Goal: Navigation & Orientation: Find specific page/section

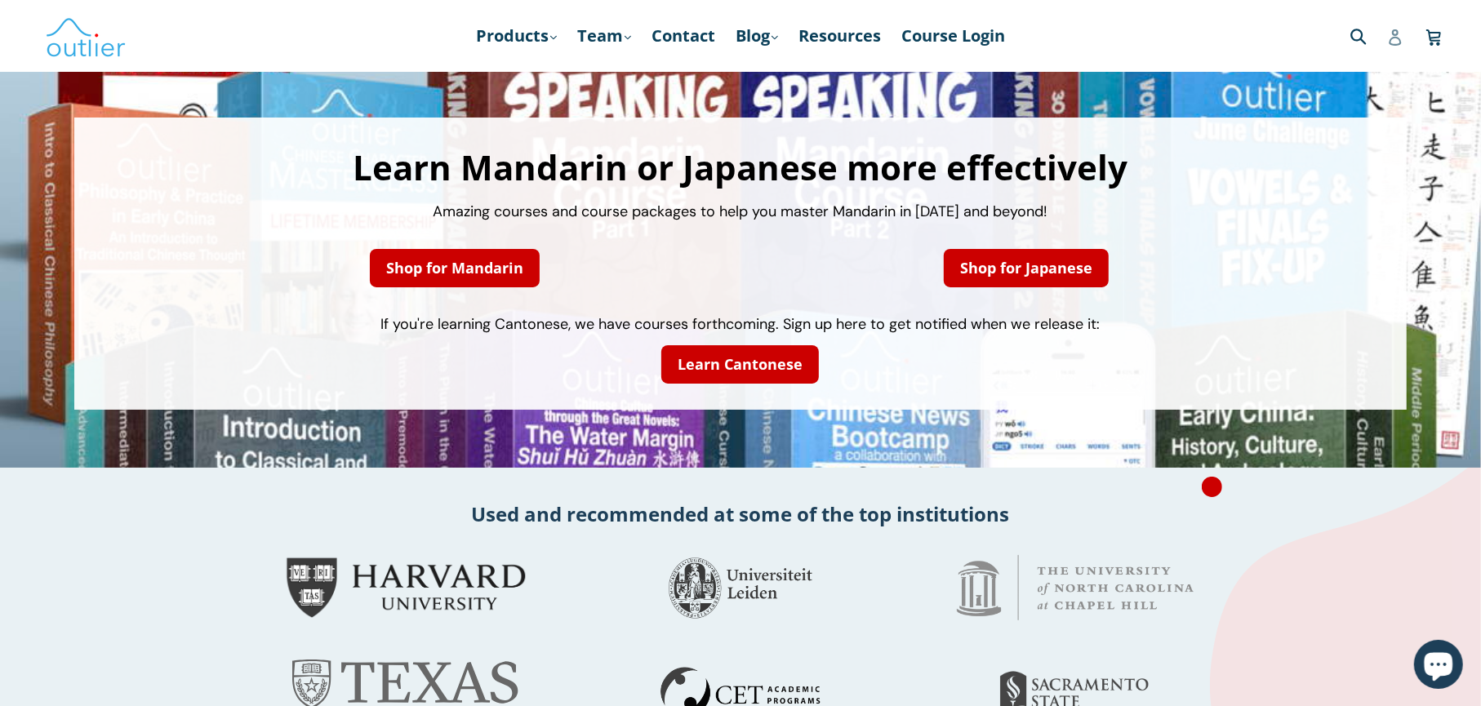
click at [1398, 40] on icon at bounding box center [1396, 37] width 16 height 16
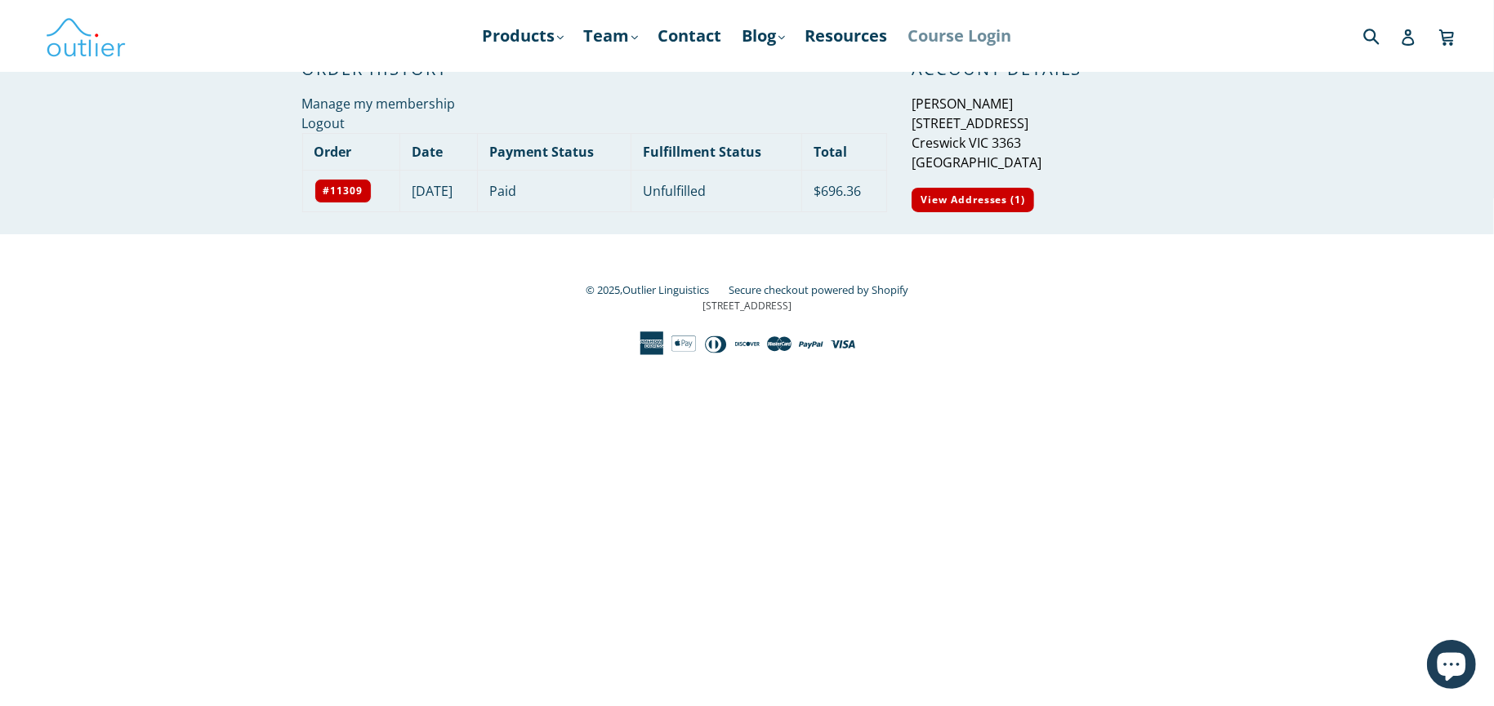
click at [962, 36] on link "Course Login" at bounding box center [960, 35] width 120 height 29
